Goal: Information Seeking & Learning: Learn about a topic

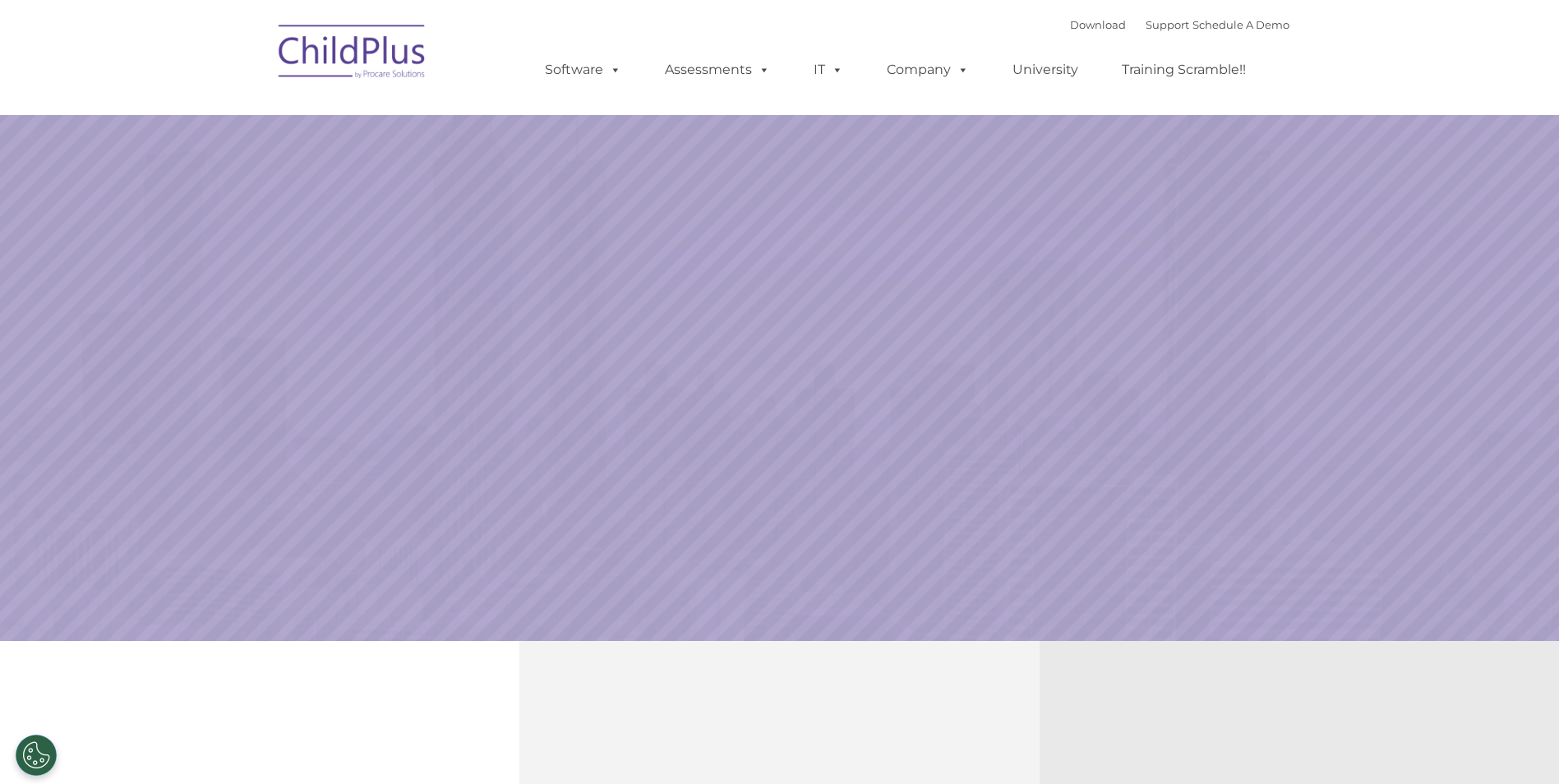
select select "MEDIUM"
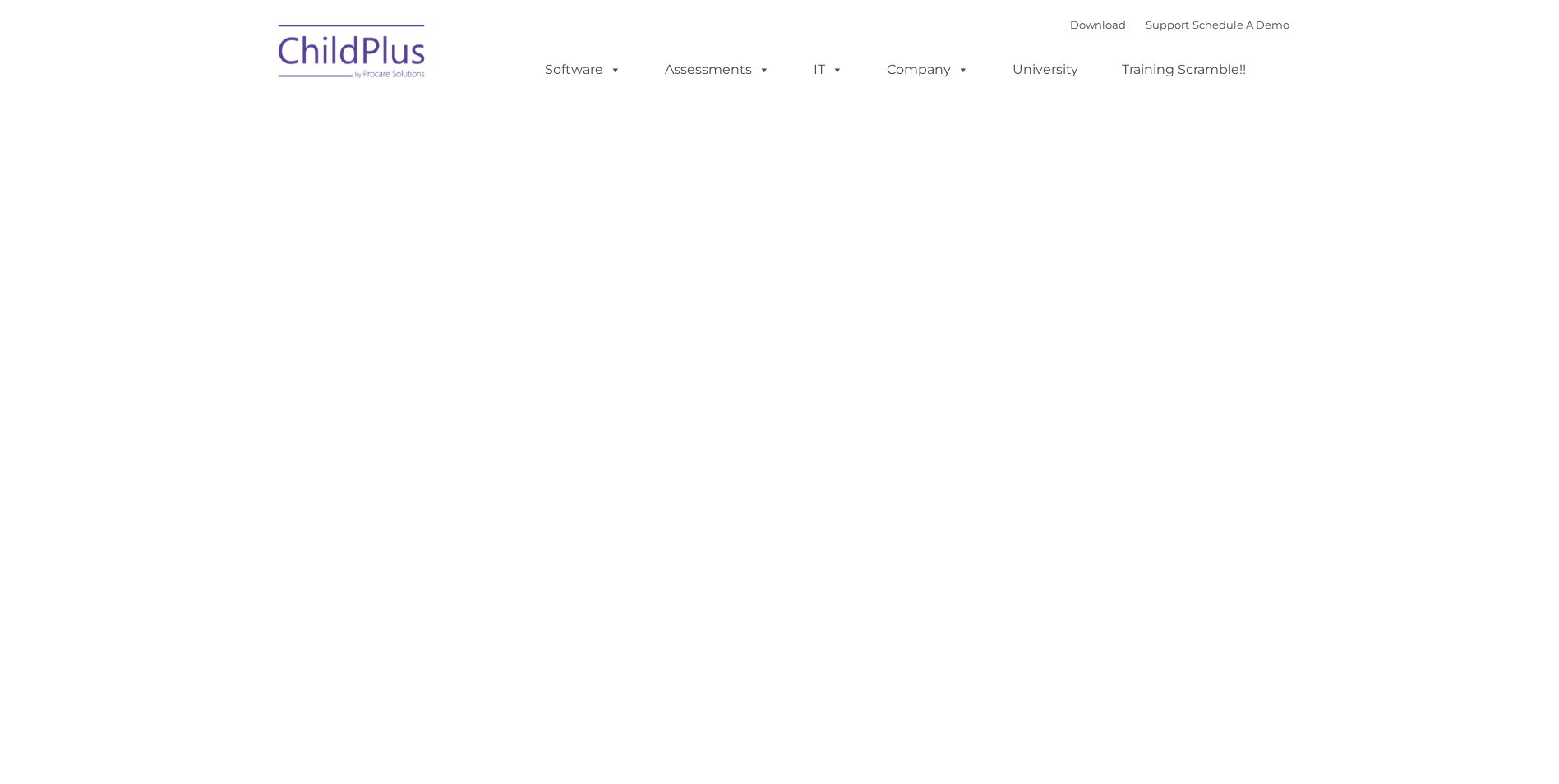
type input ""
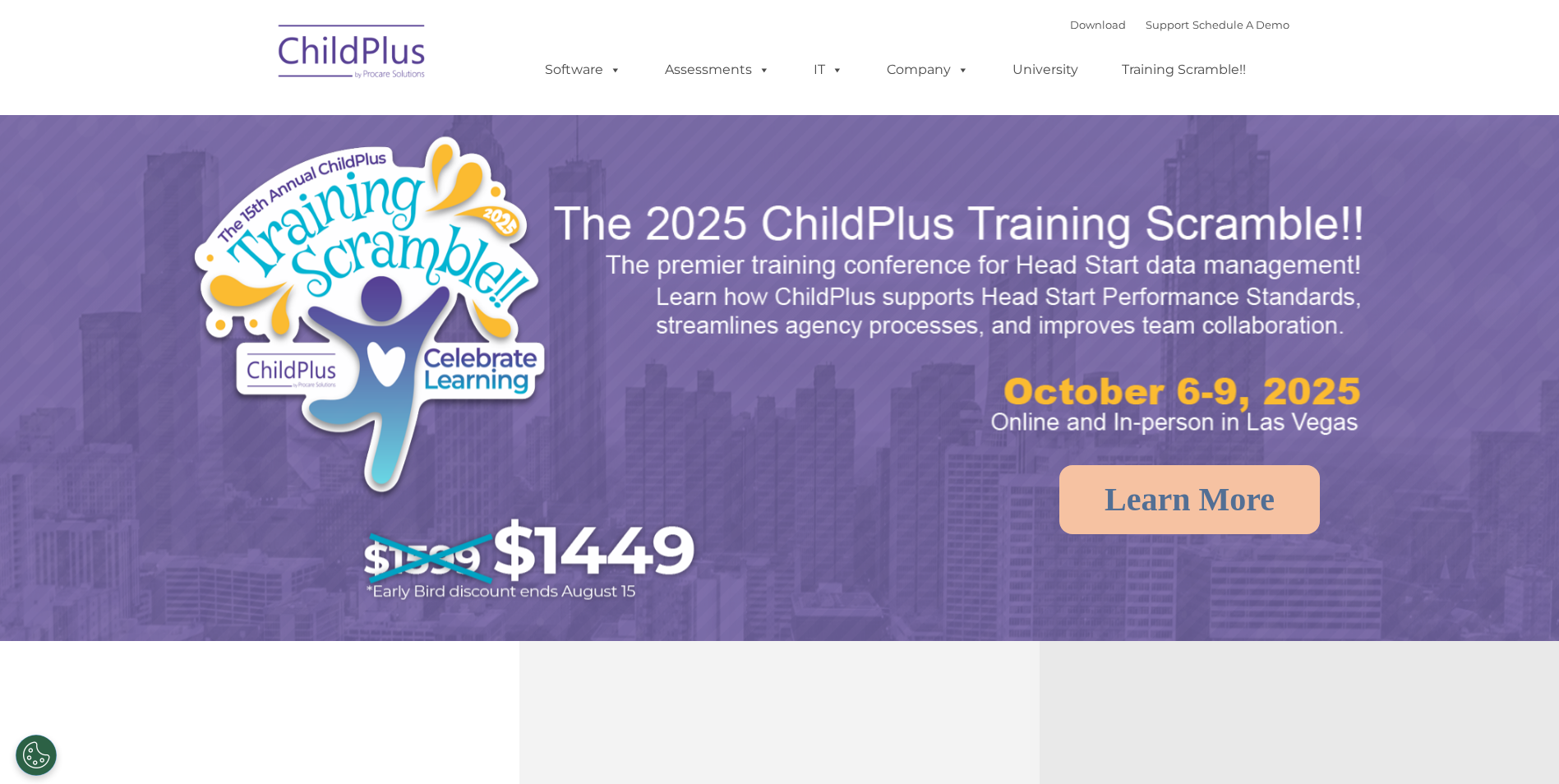
select select "MEDIUM"
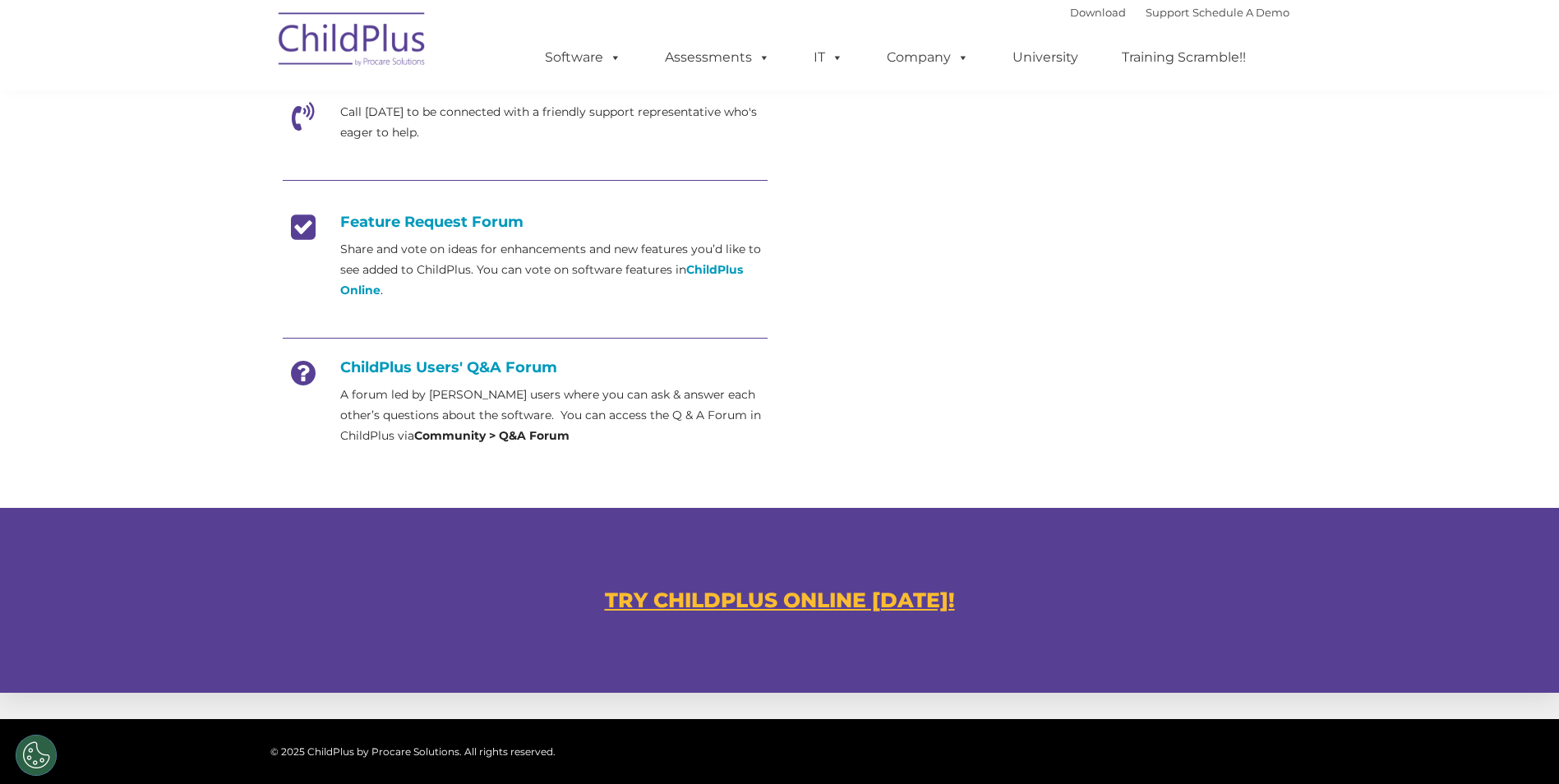
scroll to position [575, 0]
click at [707, 588] on u "TRY CHILDPLUS ONLINE TODAY!" at bounding box center [780, 598] width 350 height 25
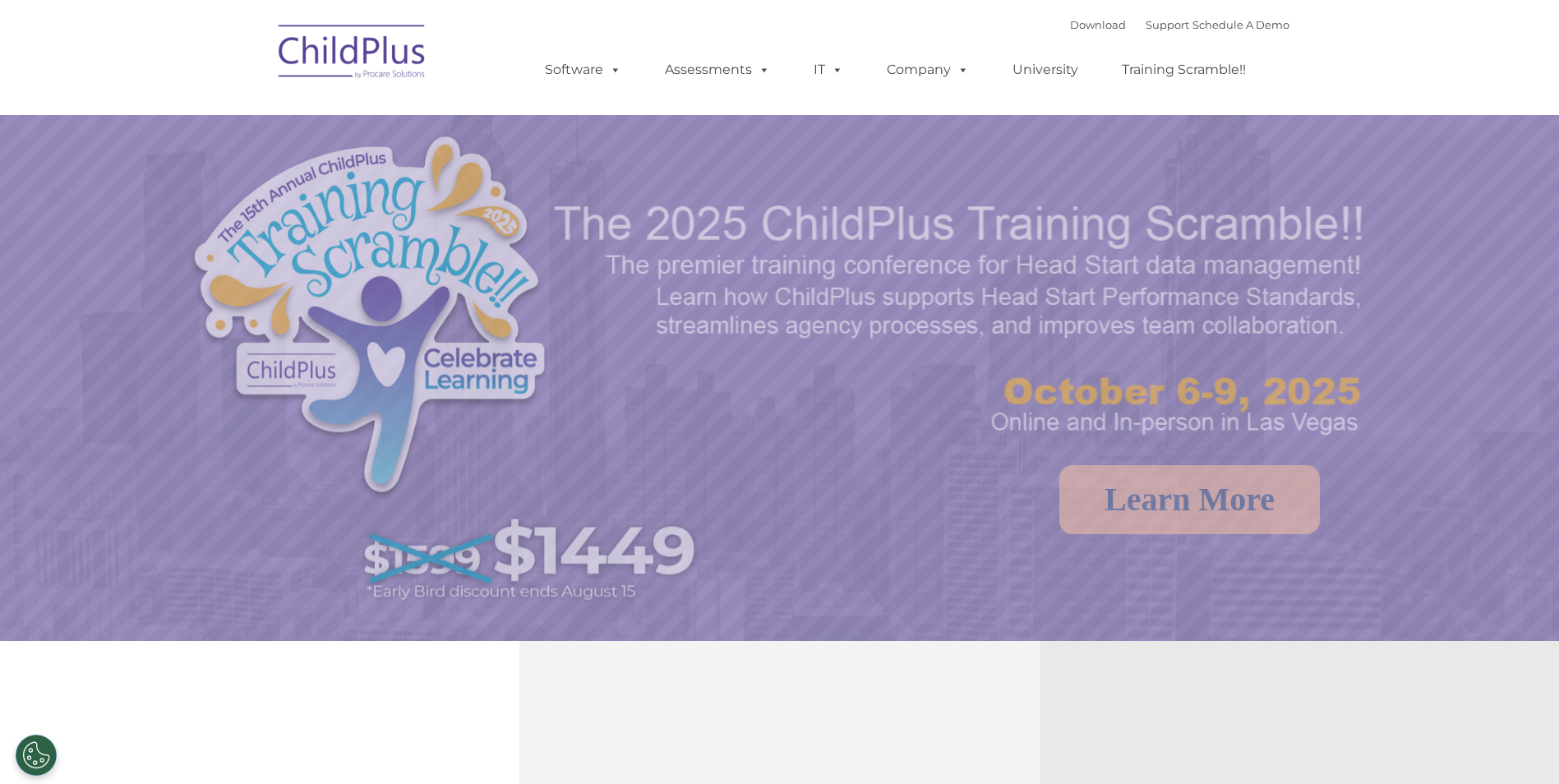
select select "MEDIUM"
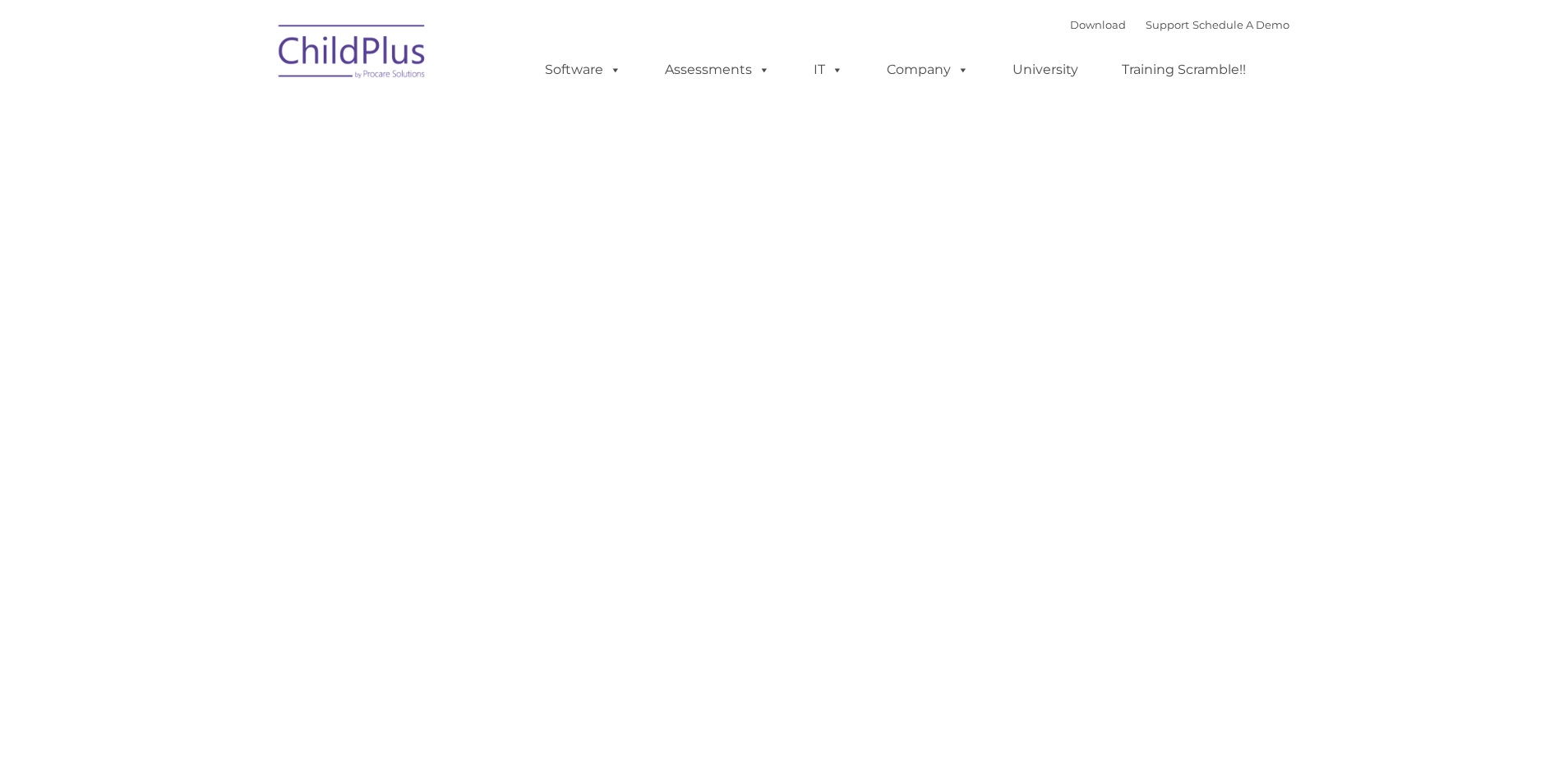
type input ""
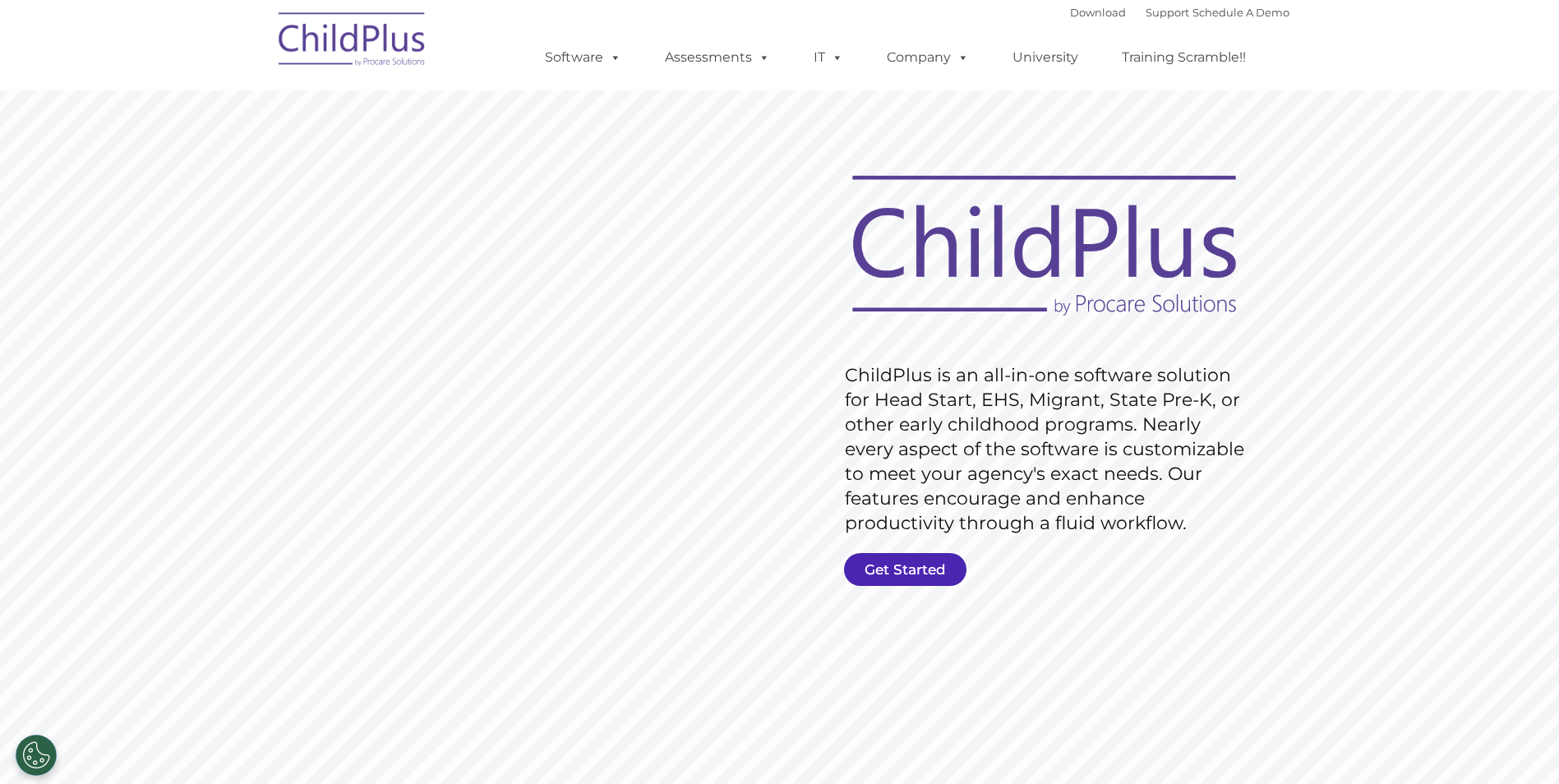
click at [894, 572] on link "Get Started" at bounding box center [905, 569] width 122 height 32
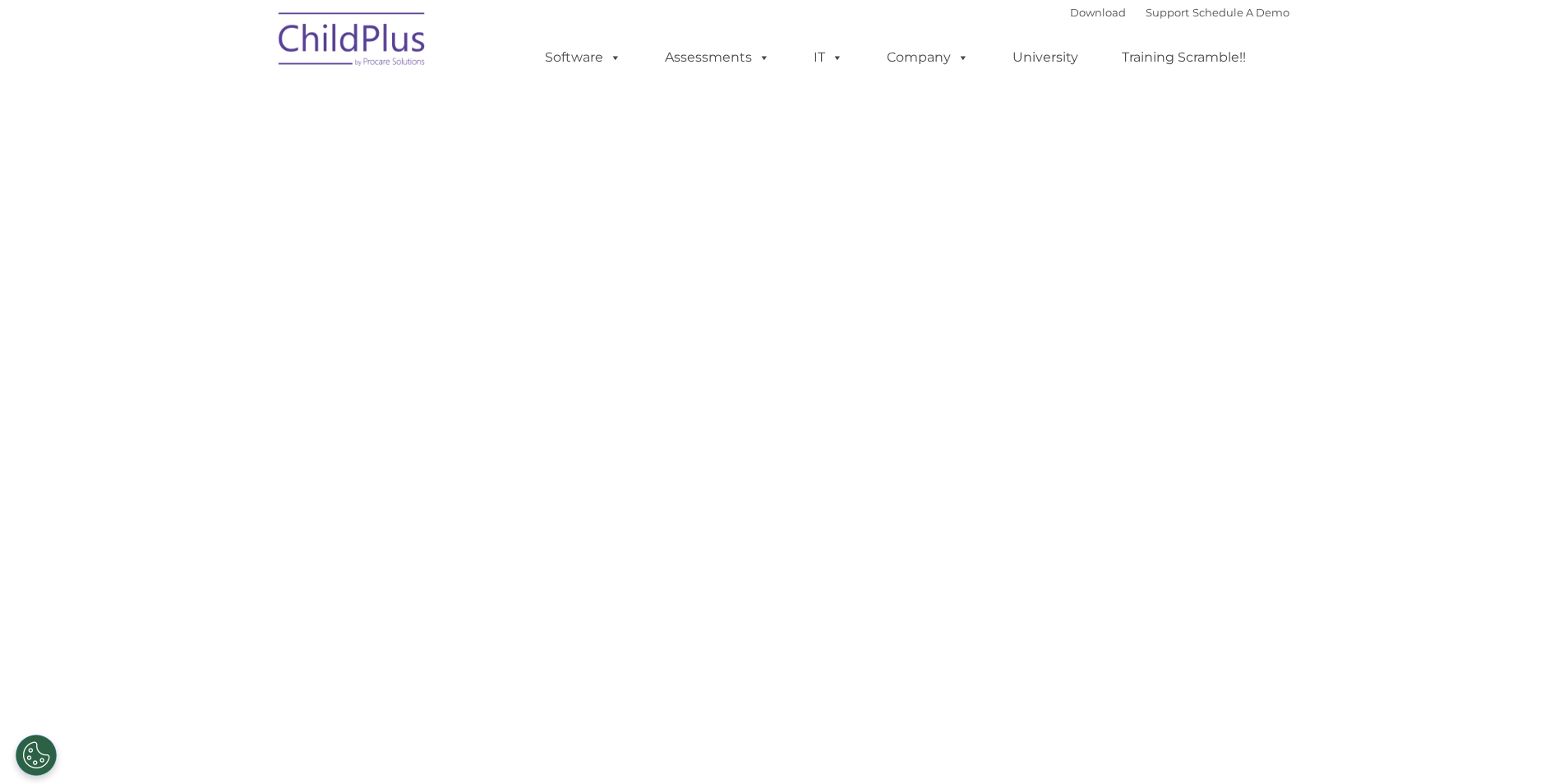
select select "MEDIUM"
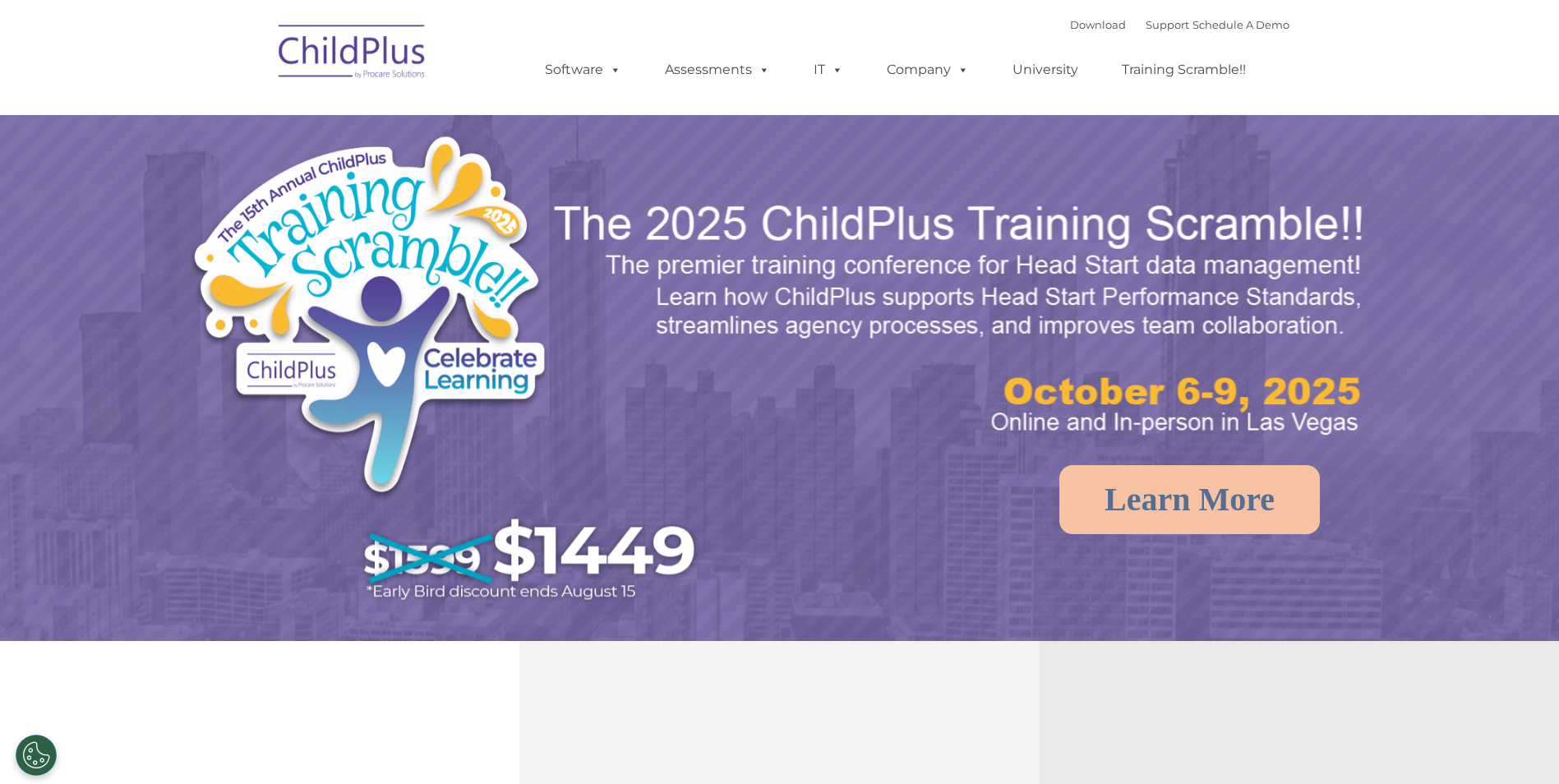
select select "MEDIUM"
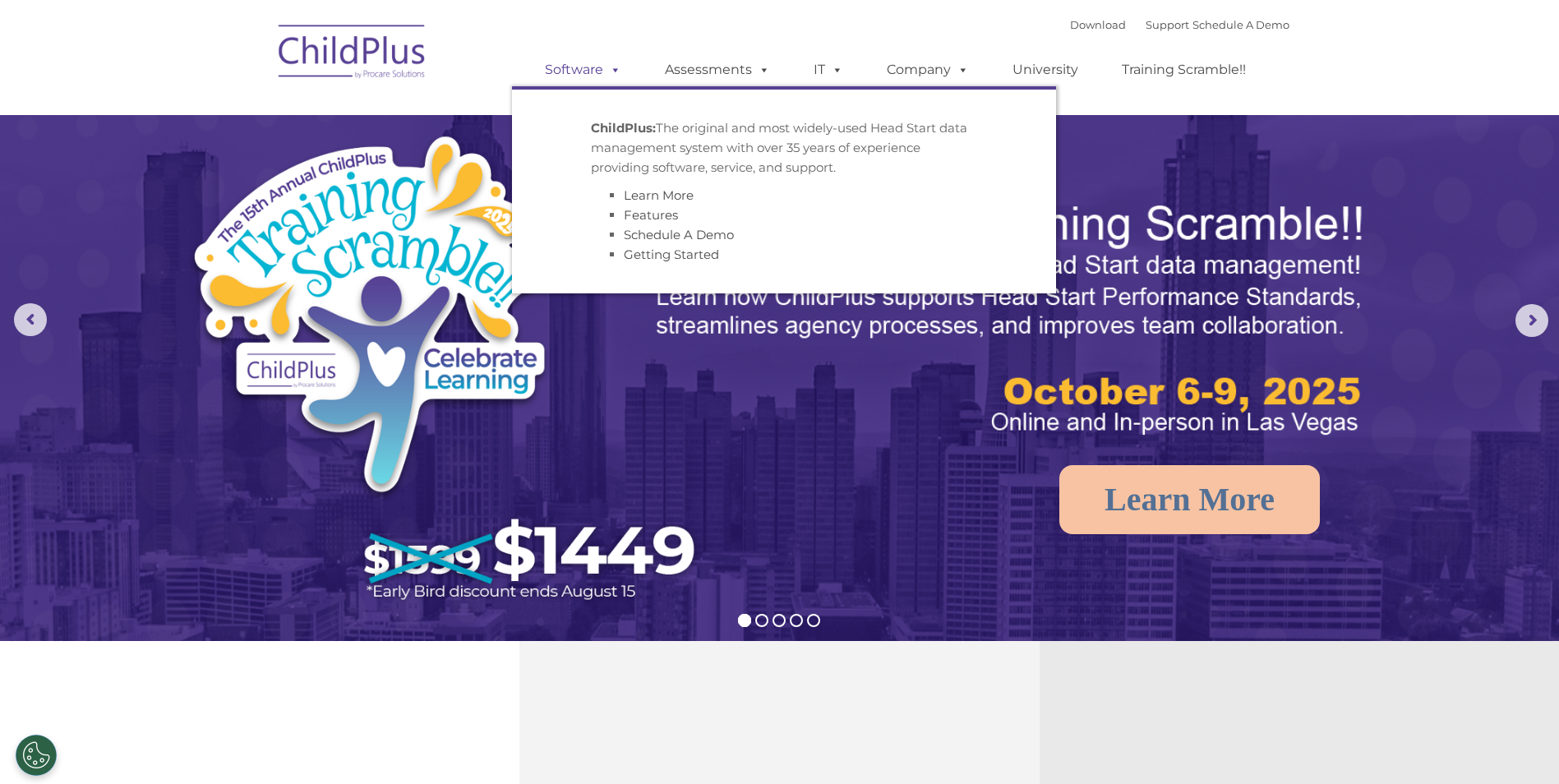
click at [584, 72] on link "Software" at bounding box center [583, 70] width 110 height 32
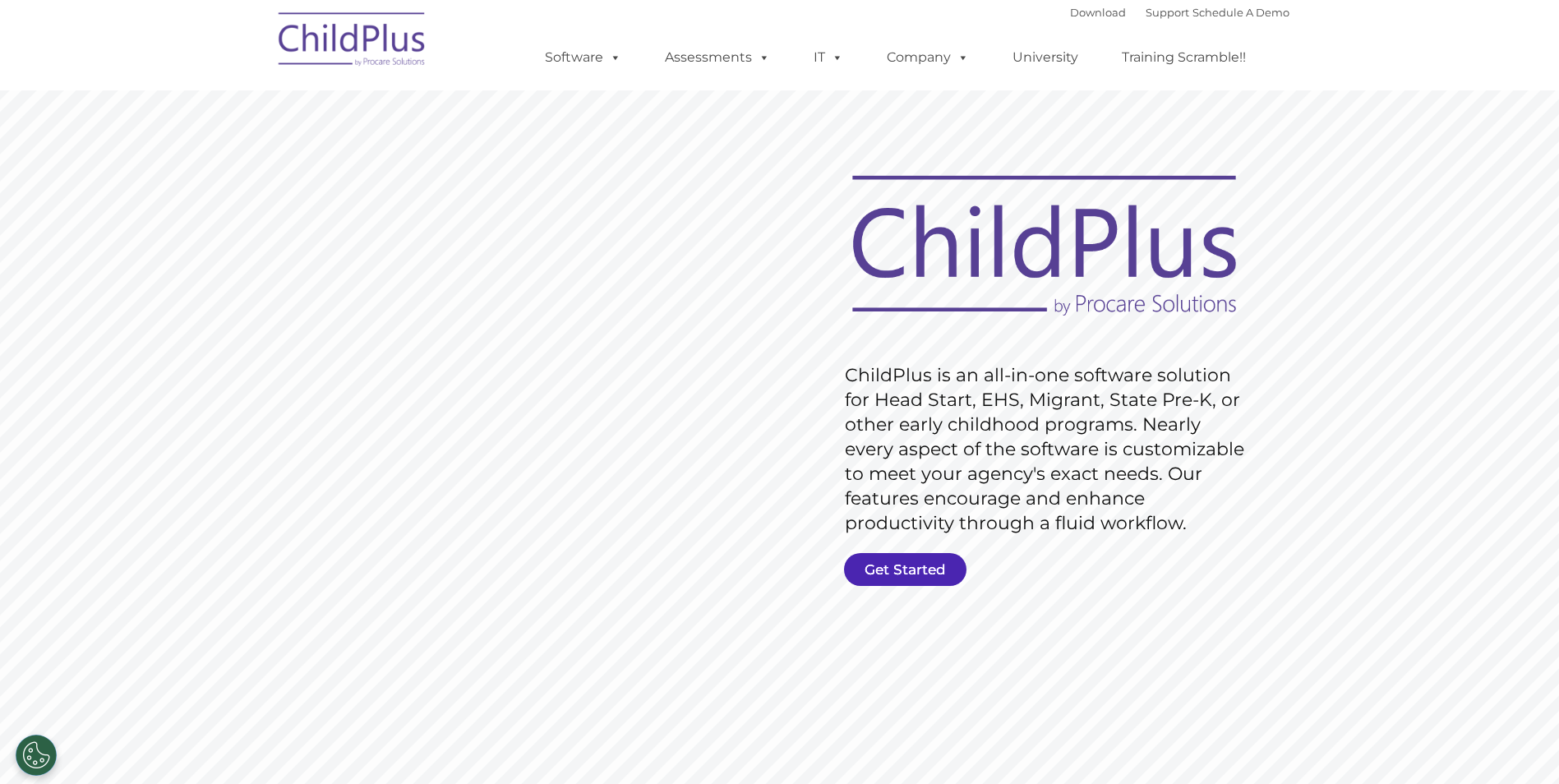
click at [875, 564] on link "Get Started" at bounding box center [905, 569] width 122 height 32
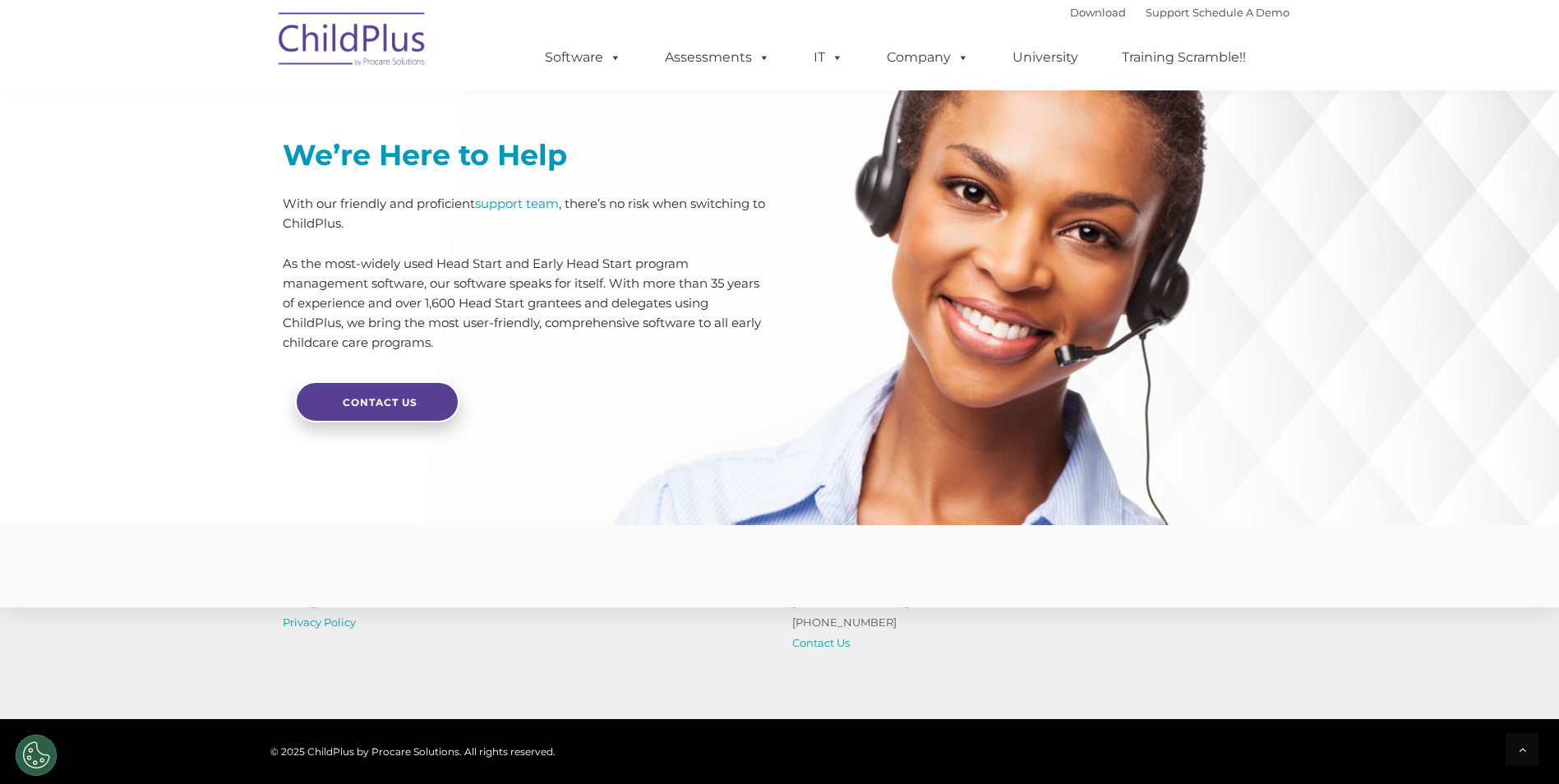
scroll to position [3867, 0]
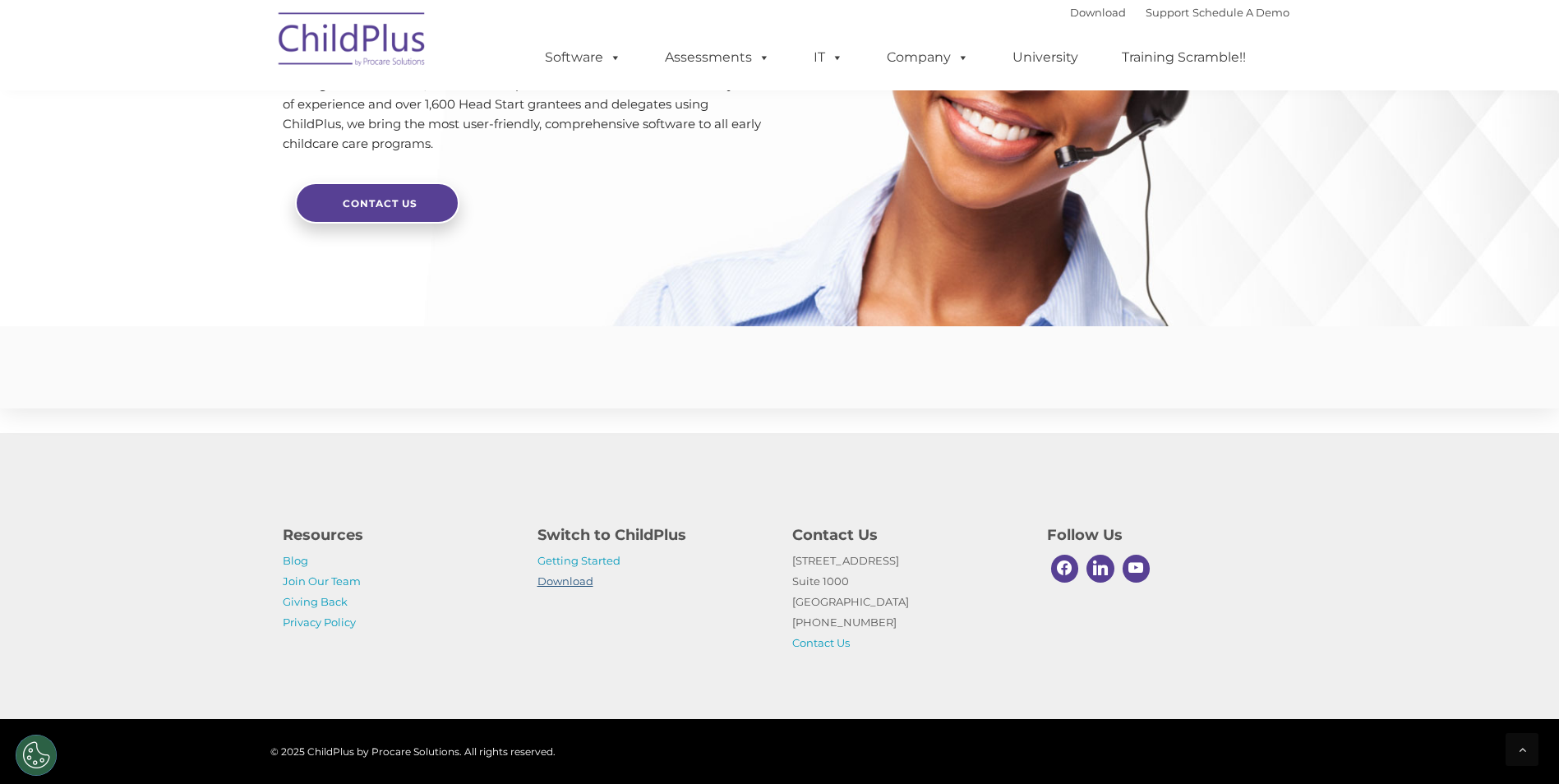
click at [562, 578] on link "Download" at bounding box center [565, 581] width 56 height 13
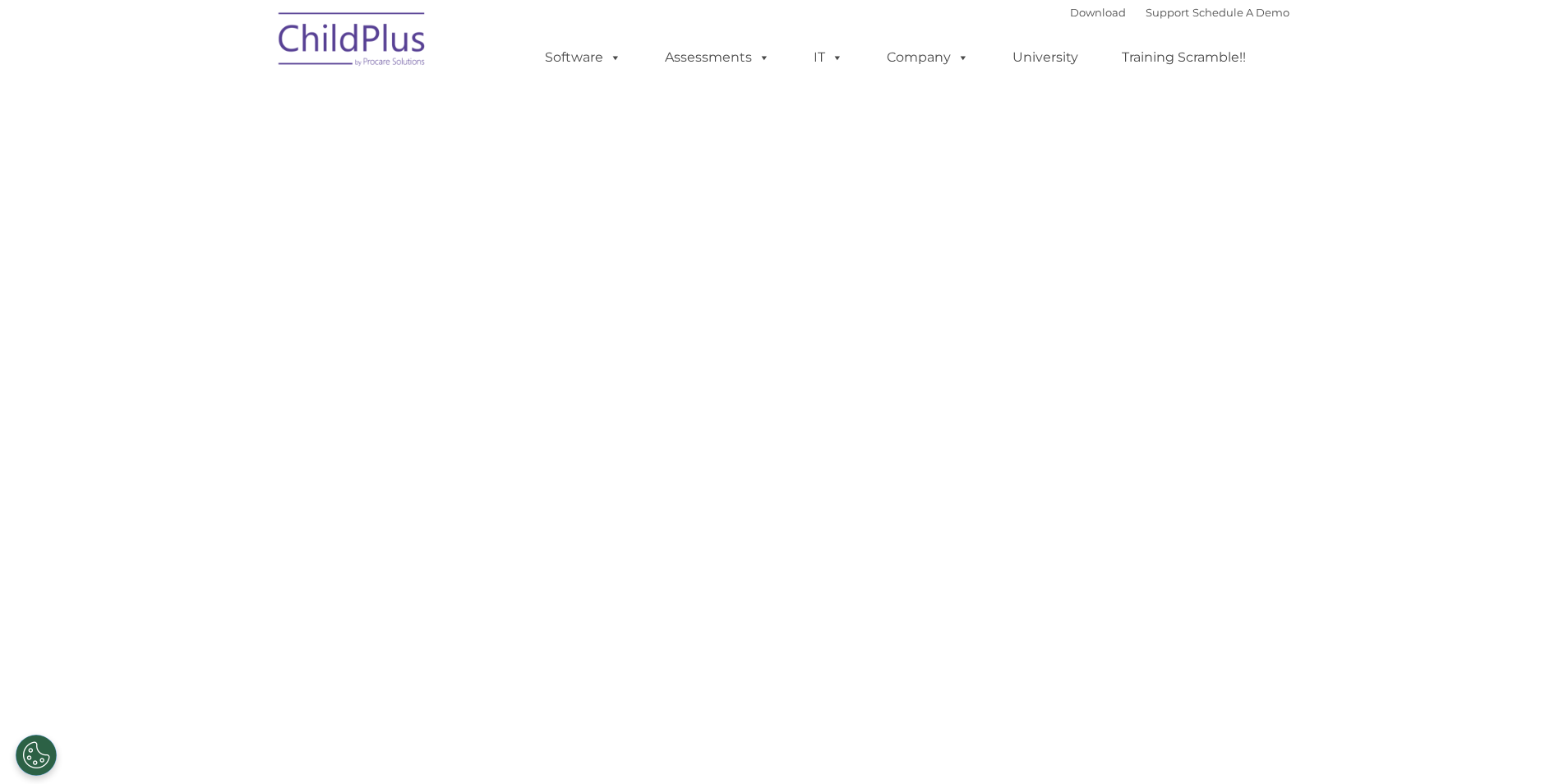
select select "MEDIUM"
